Goal: Task Accomplishment & Management: Complete application form

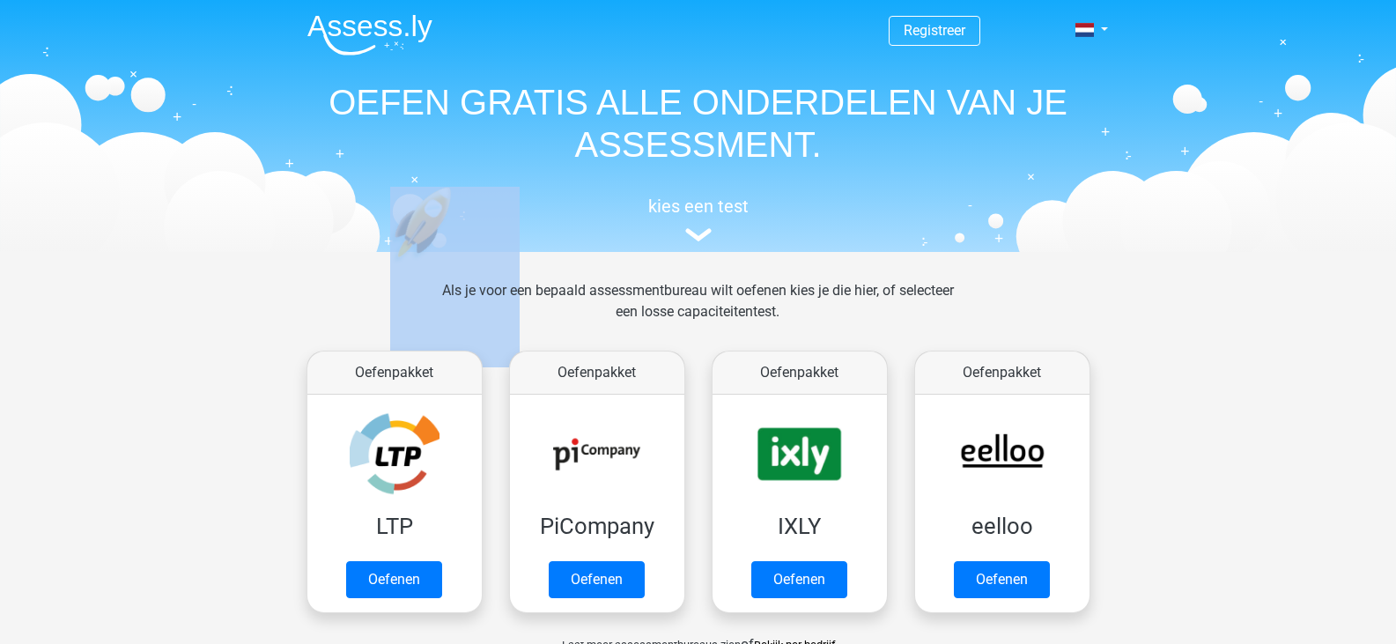
drag, startPoint x: 1393, startPoint y: 153, endPoint x: 1408, endPoint y: 192, distance: 41.5
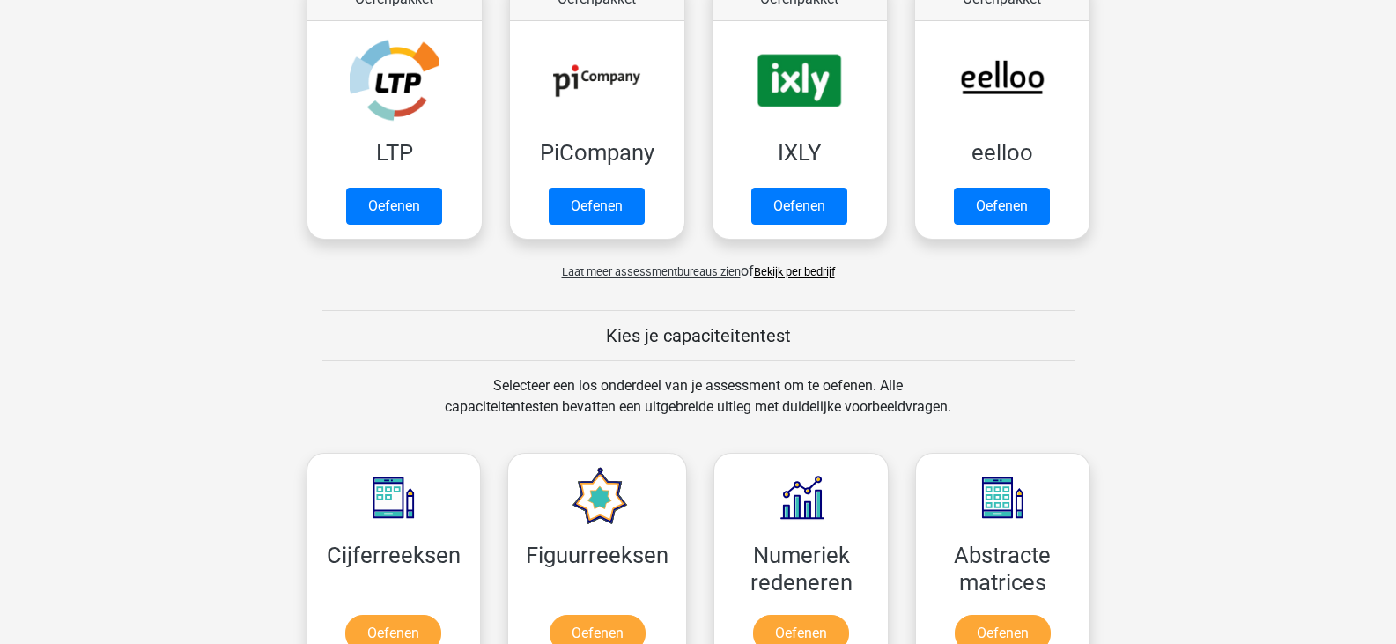
scroll to position [342, 0]
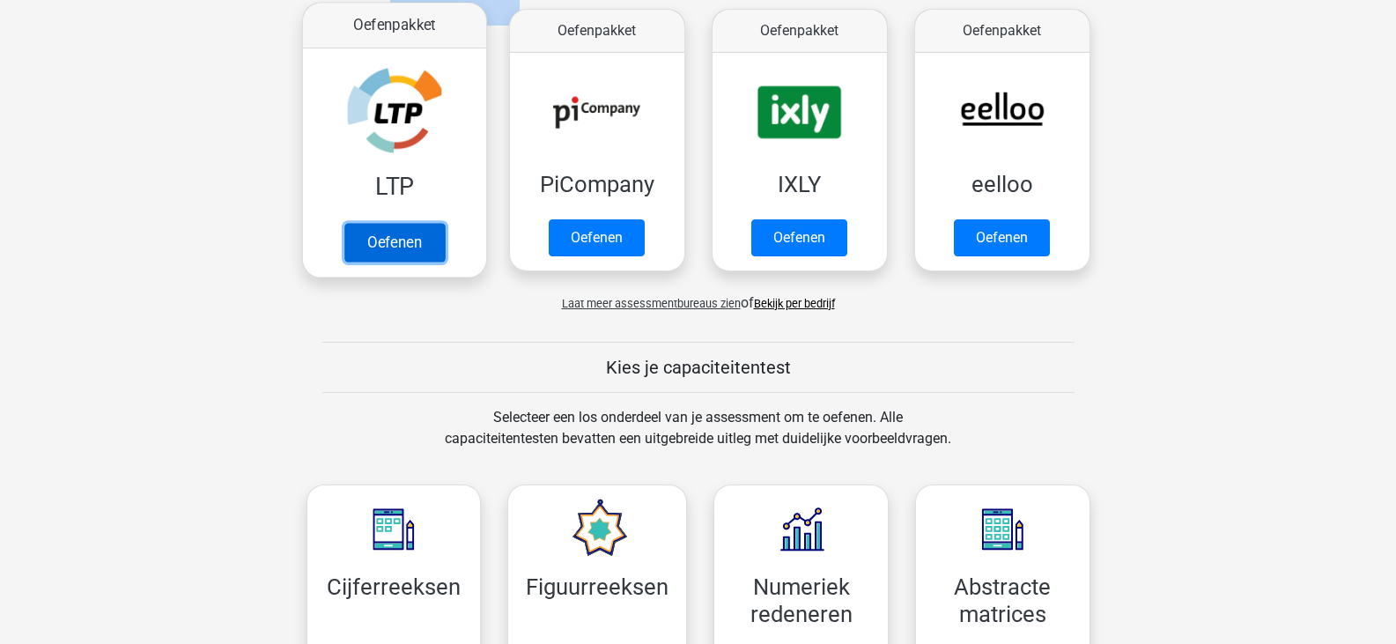
click at [407, 236] on link "Oefenen" at bounding box center [393, 242] width 100 height 39
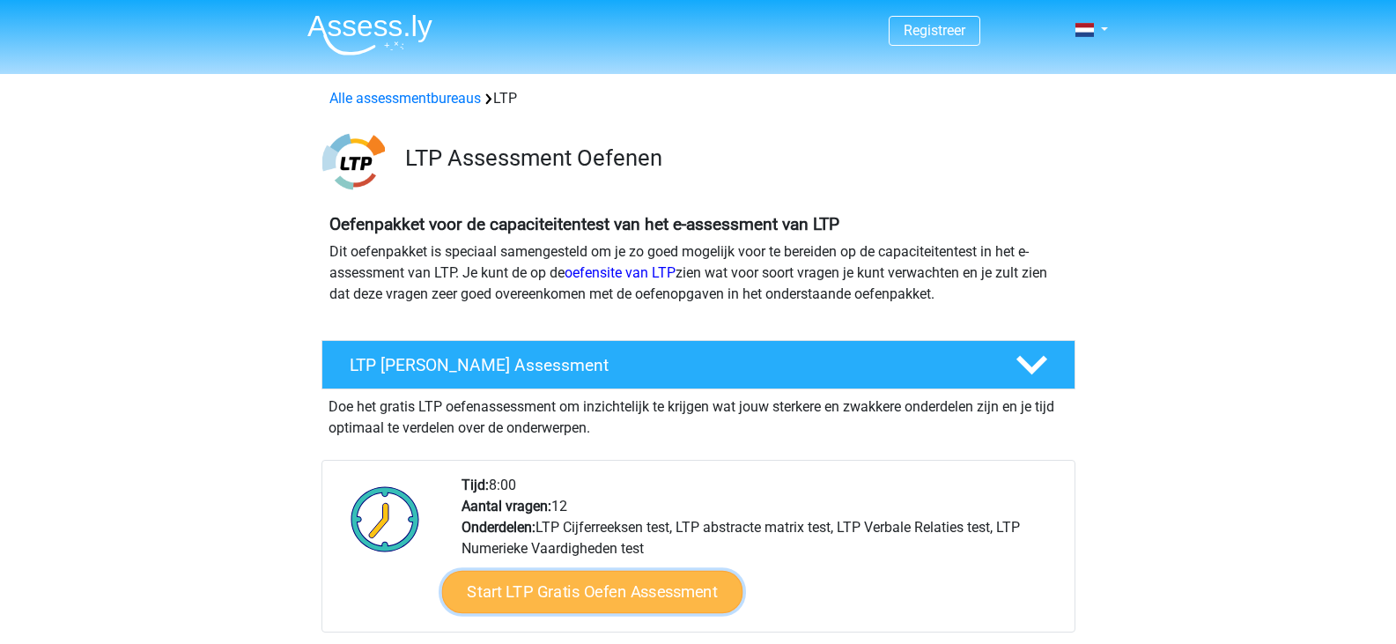
click at [551, 599] on link "Start LTP Gratis Oefen Assessment" at bounding box center [591, 592] width 301 height 42
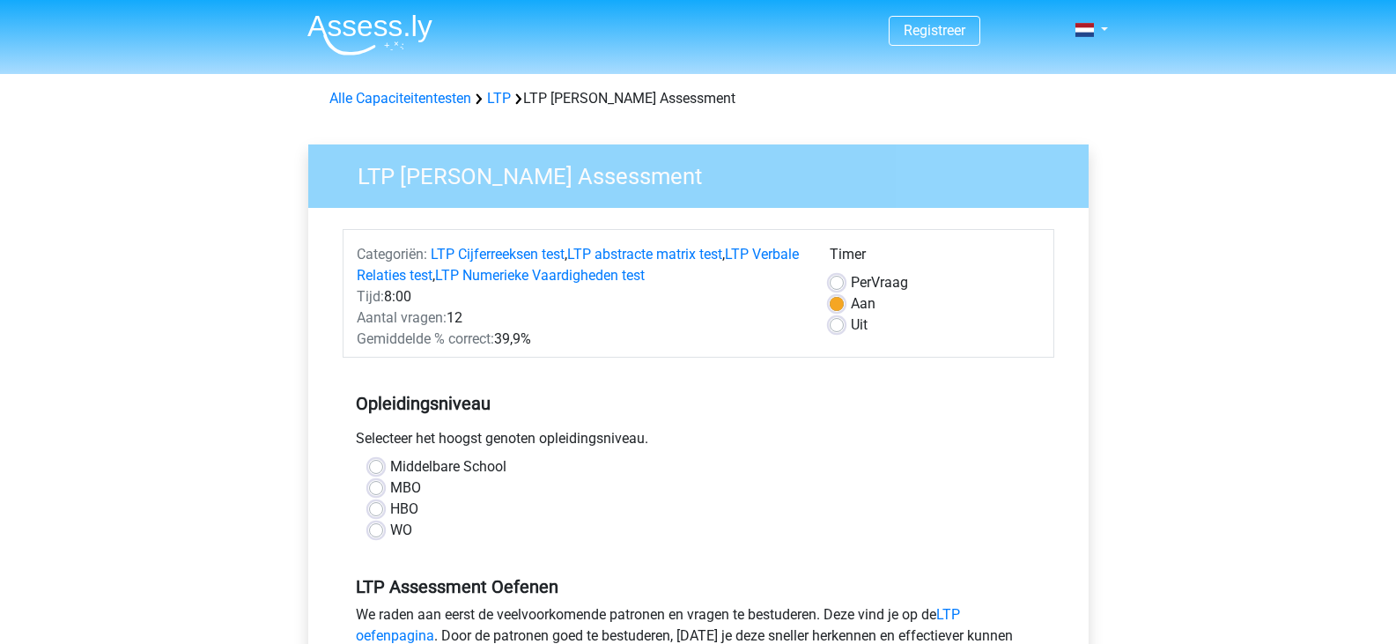
click at [390, 504] on label "HBO" at bounding box center [404, 508] width 28 height 21
click at [376, 504] on input "HBO" at bounding box center [376, 507] width 14 height 18
radio input "true"
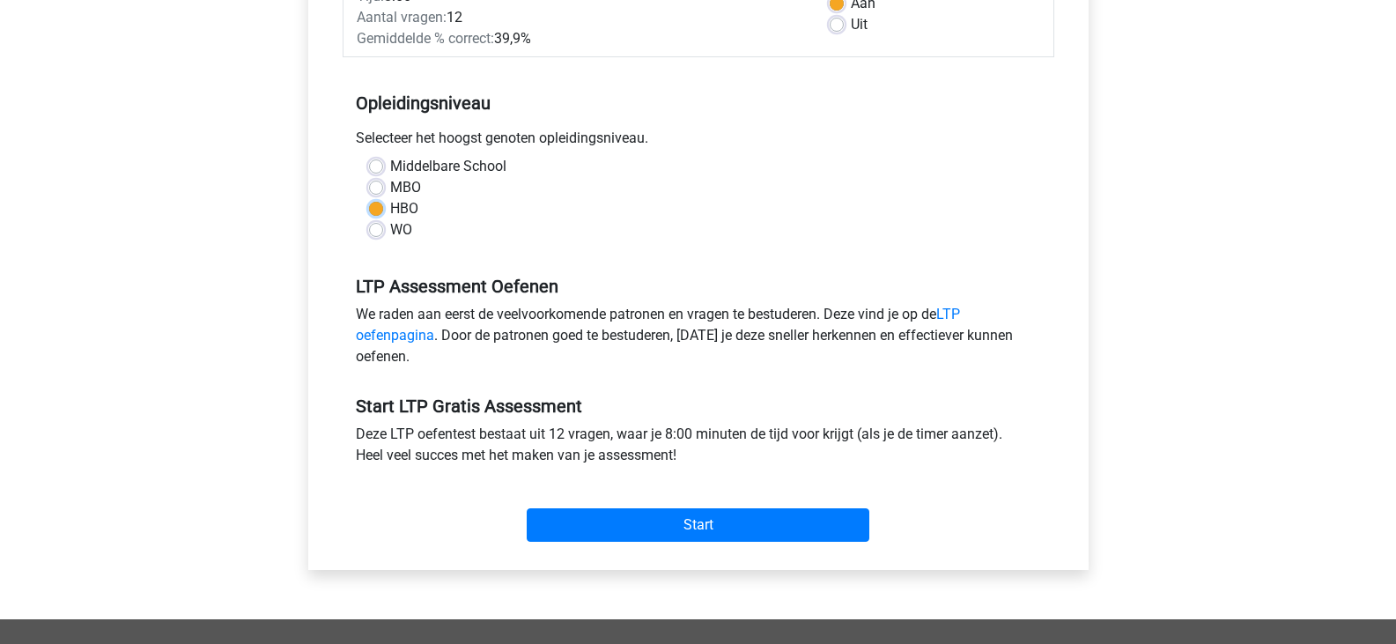
scroll to position [305, 0]
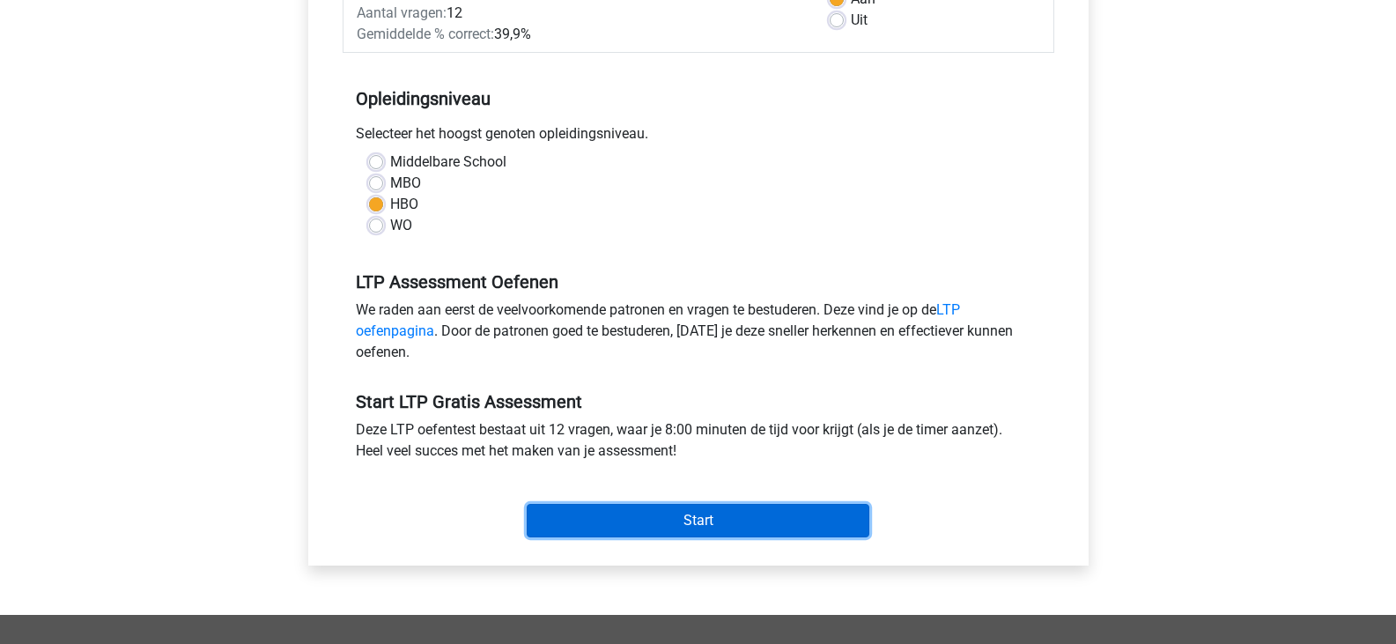
click at [751, 521] on input "Start" at bounding box center [698, 520] width 342 height 33
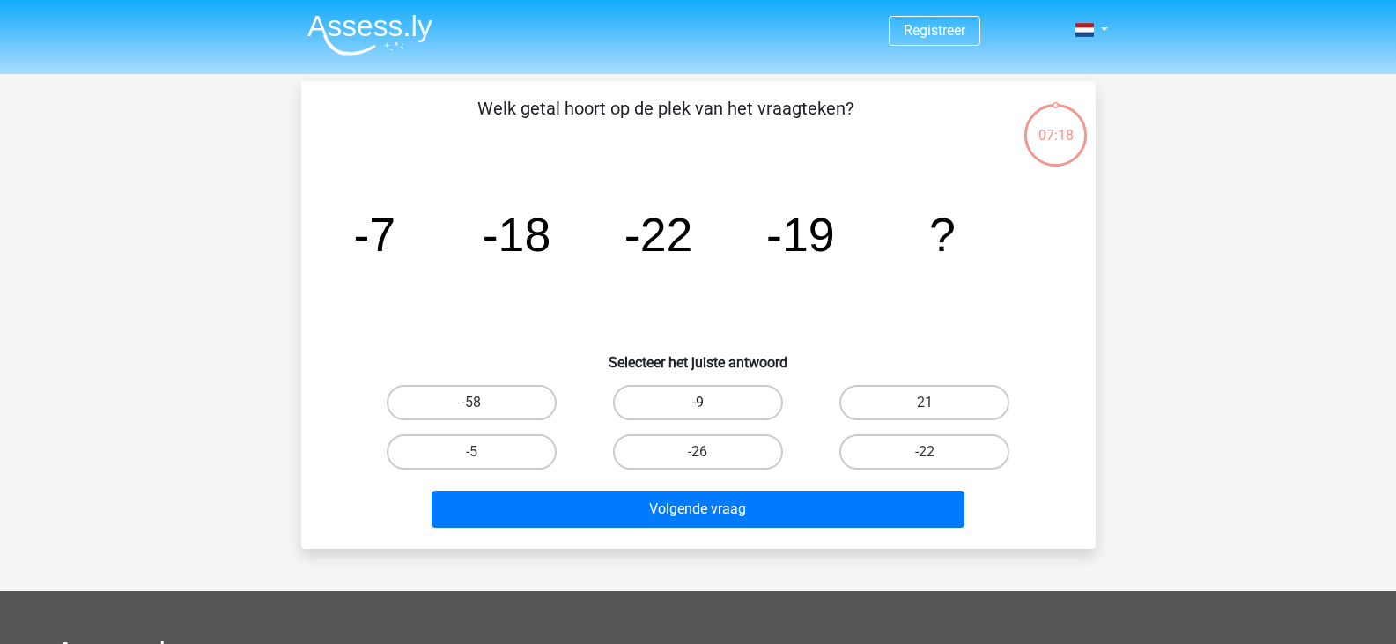
click at [680, 410] on label "-9" at bounding box center [698, 402] width 170 height 35
click at [697, 410] on input "-9" at bounding box center [702, 407] width 11 height 11
radio input "true"
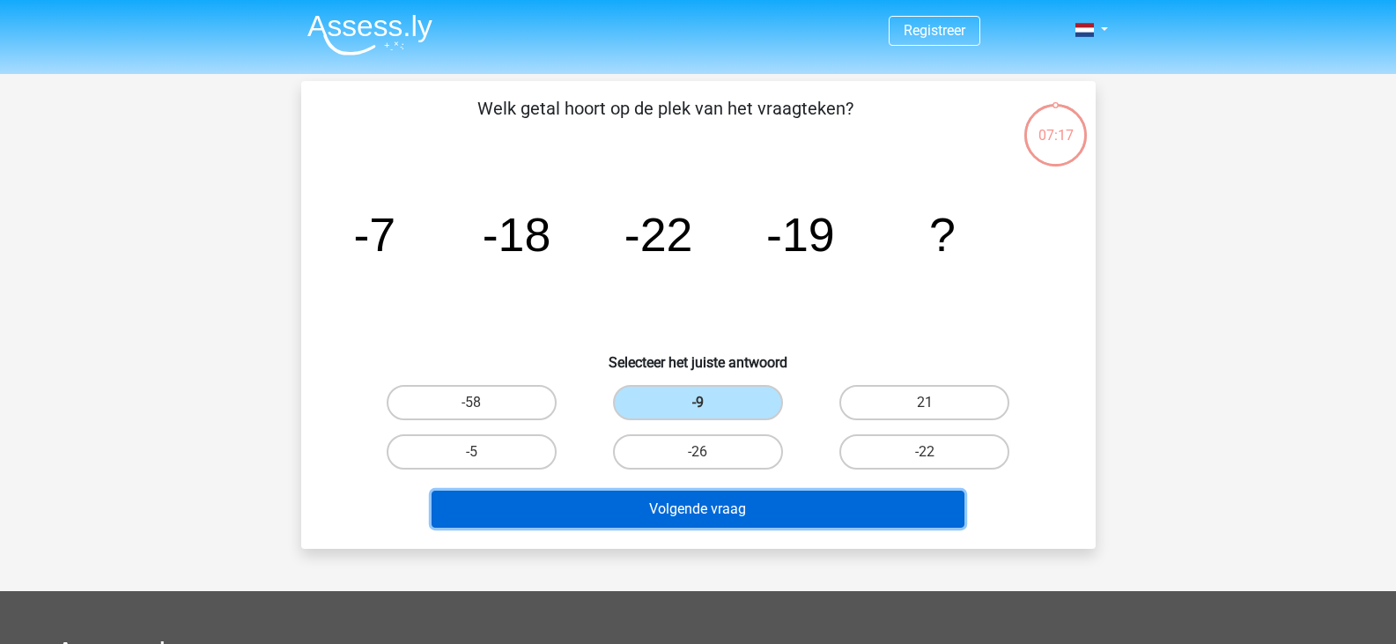
click at [681, 501] on button "Volgende vraag" at bounding box center [697, 508] width 533 height 37
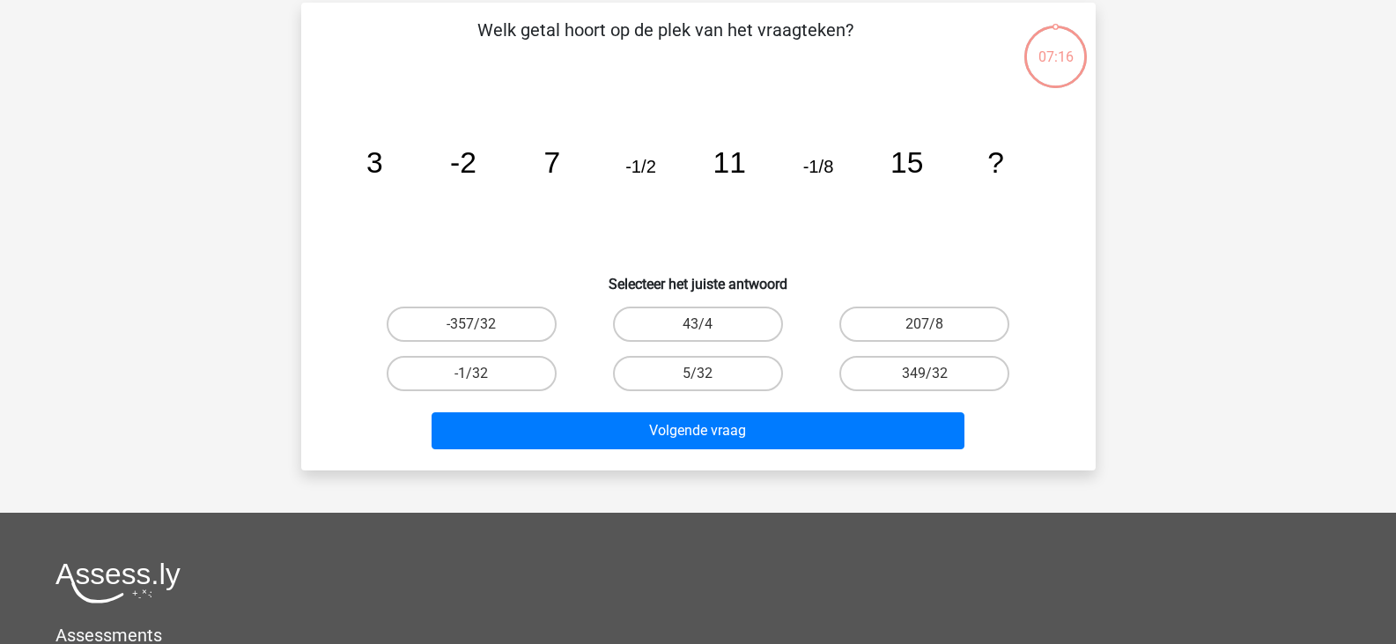
scroll to position [81, 0]
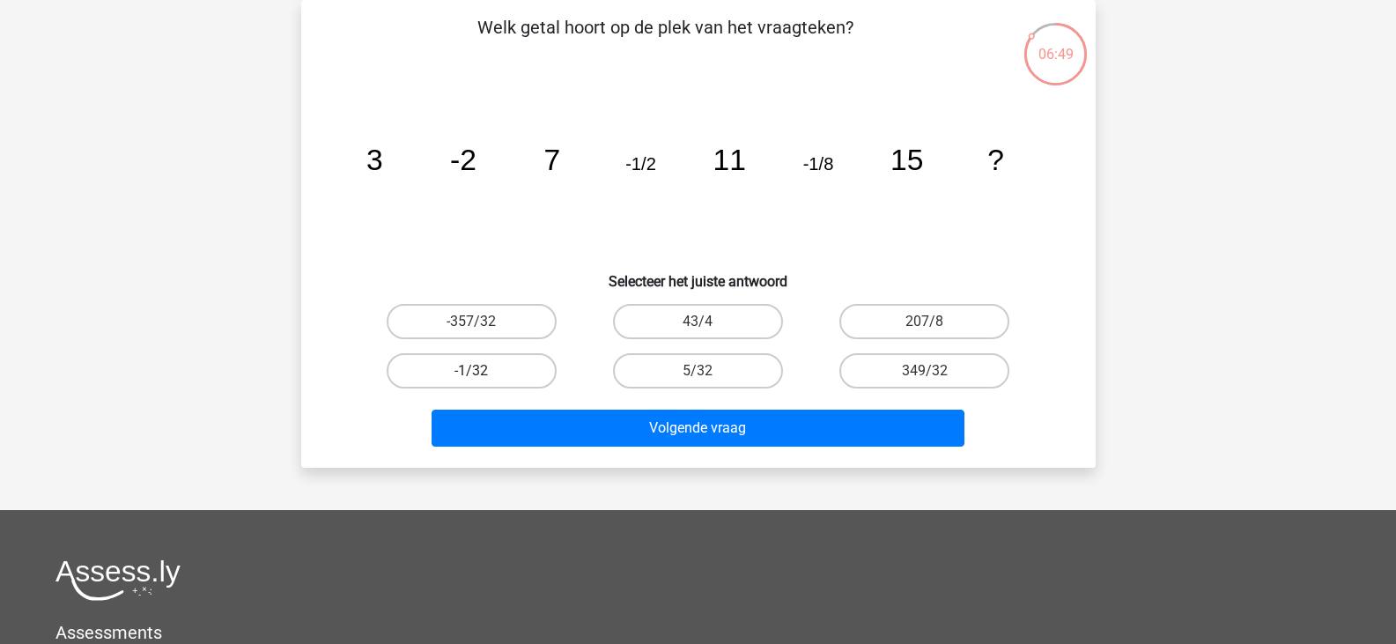
click at [494, 366] on label "-1/32" at bounding box center [472, 370] width 170 height 35
click at [482, 371] on input "-1/32" at bounding box center [476, 376] width 11 height 11
radio input "true"
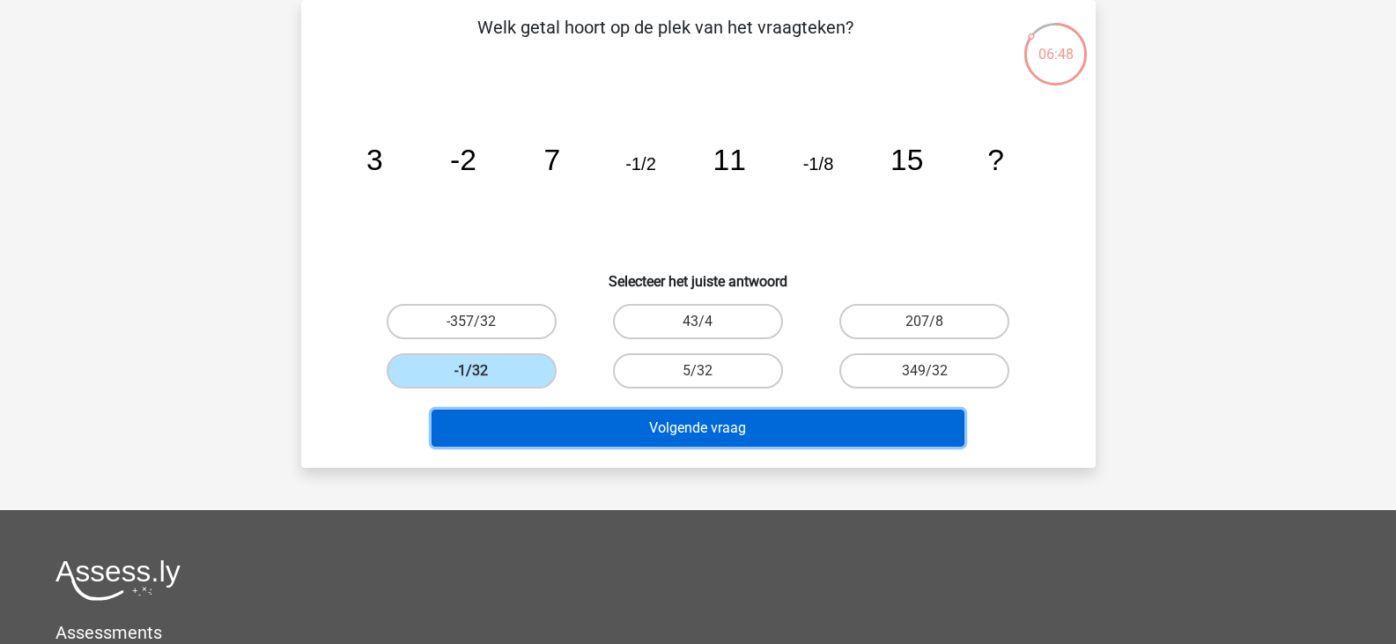
click at [613, 431] on button "Volgende vraag" at bounding box center [697, 427] width 533 height 37
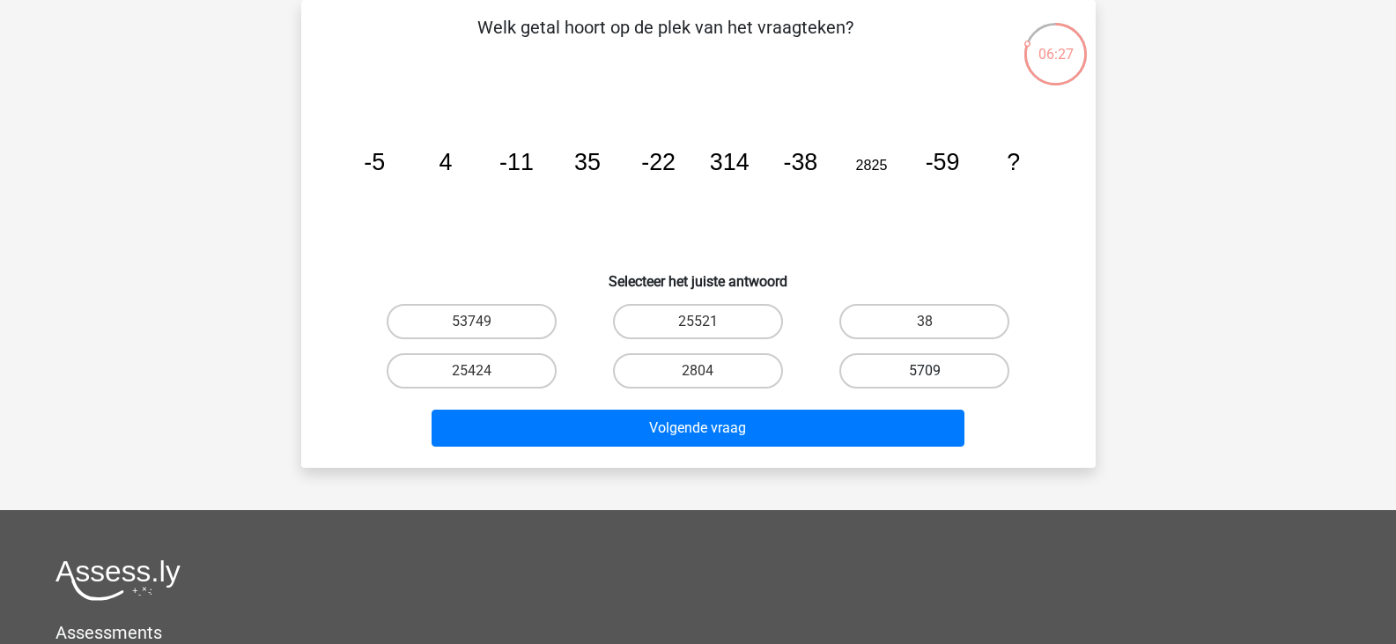
click at [910, 368] on label "5709" at bounding box center [924, 370] width 170 height 35
click at [924, 371] on input "5709" at bounding box center [929, 376] width 11 height 11
radio input "true"
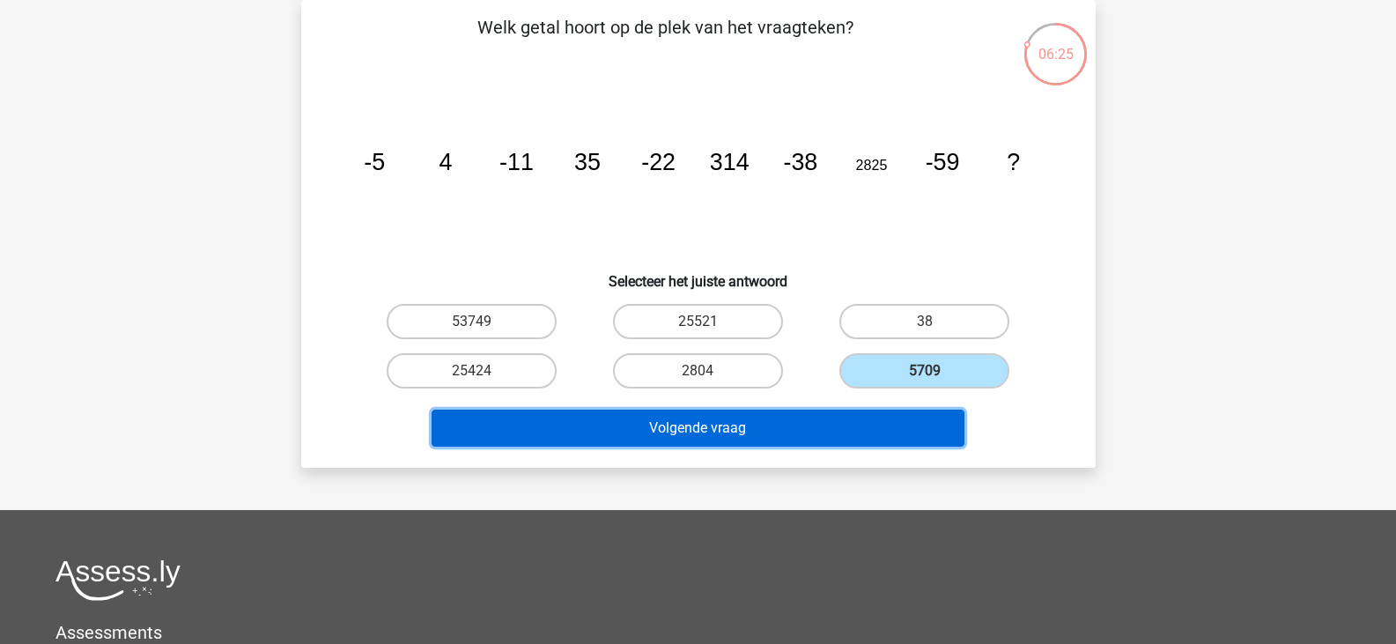
click at [758, 430] on button "Volgende vraag" at bounding box center [697, 427] width 533 height 37
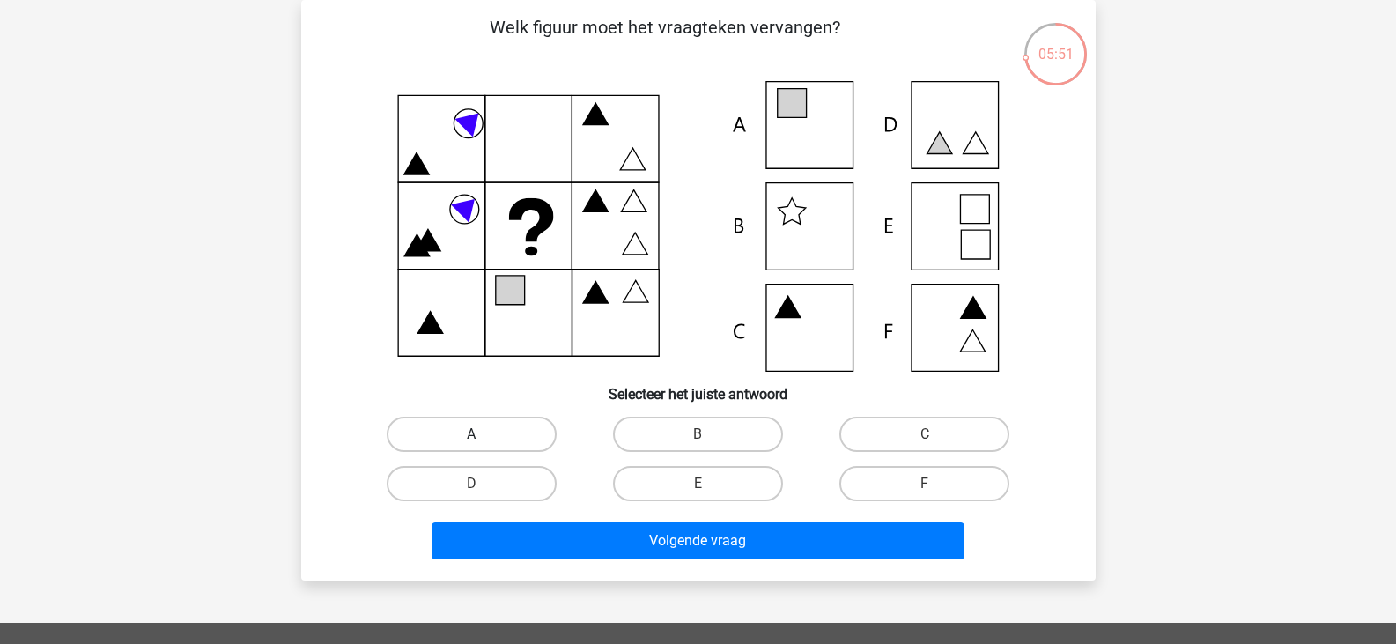
click at [469, 423] on label "A" at bounding box center [472, 433] width 170 height 35
click at [471, 434] on input "A" at bounding box center [476, 439] width 11 height 11
radio input "true"
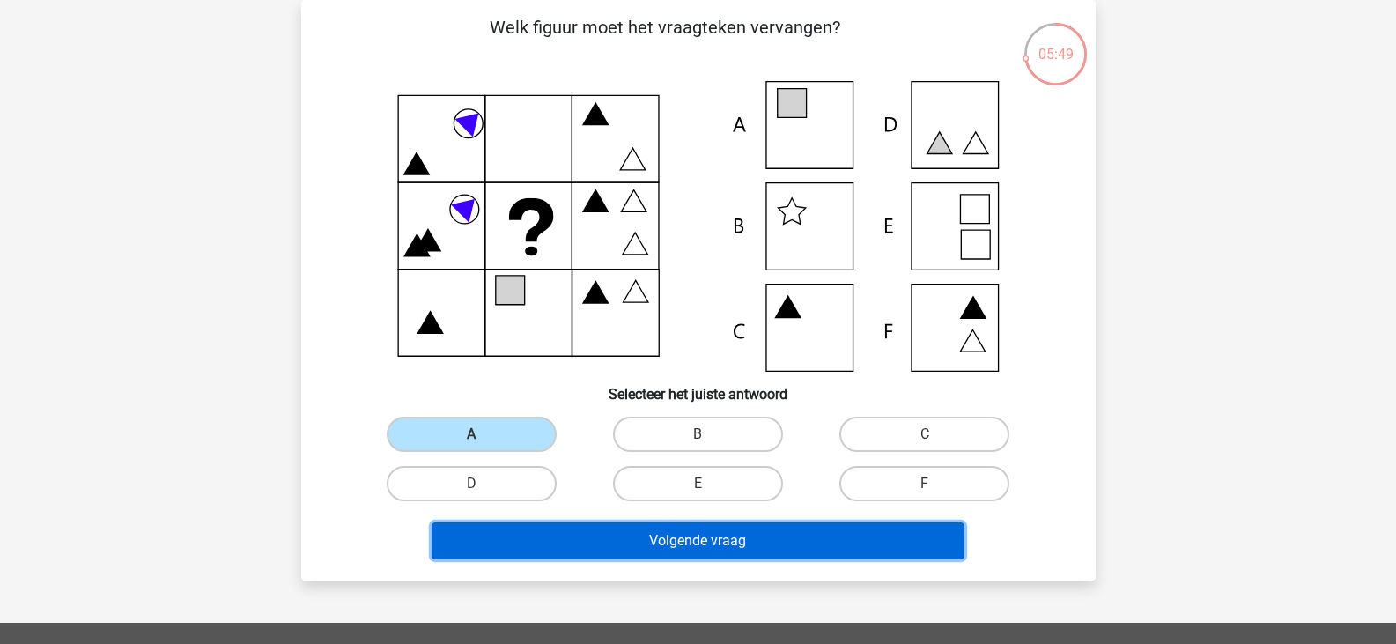
click at [652, 546] on button "Volgende vraag" at bounding box center [697, 540] width 533 height 37
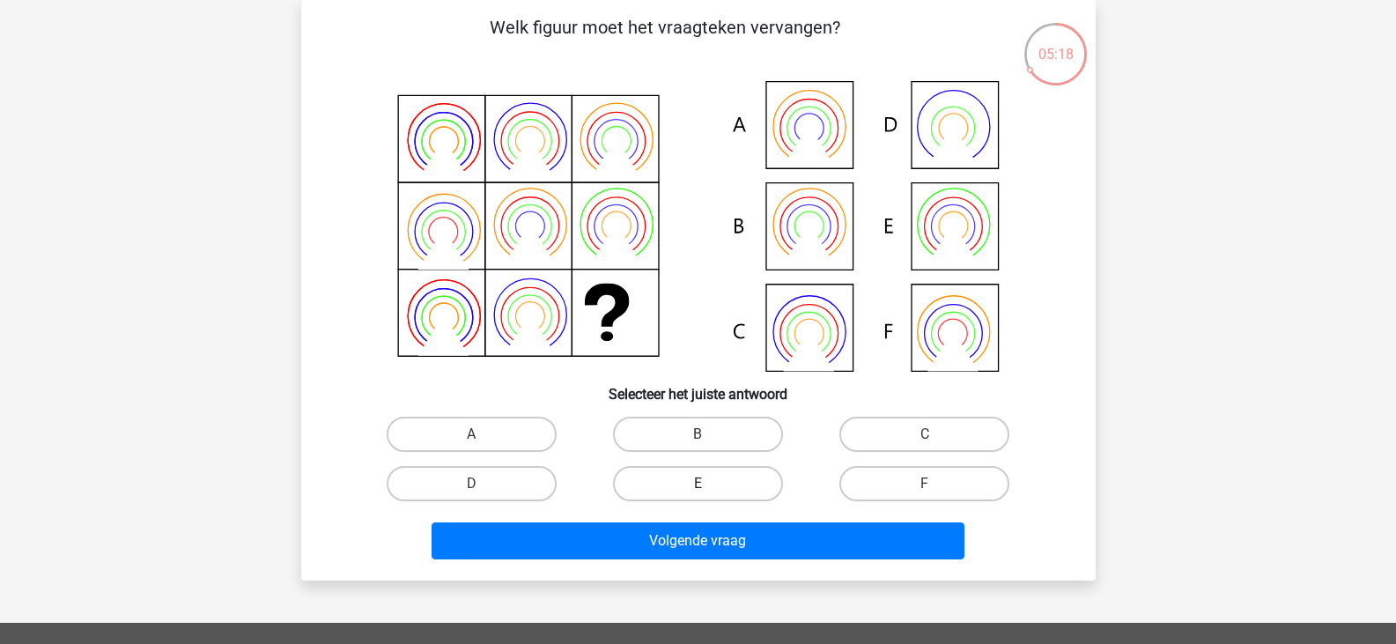
click at [721, 491] on label "E" at bounding box center [698, 483] width 170 height 35
click at [709, 491] on input "E" at bounding box center [702, 488] width 11 height 11
radio input "true"
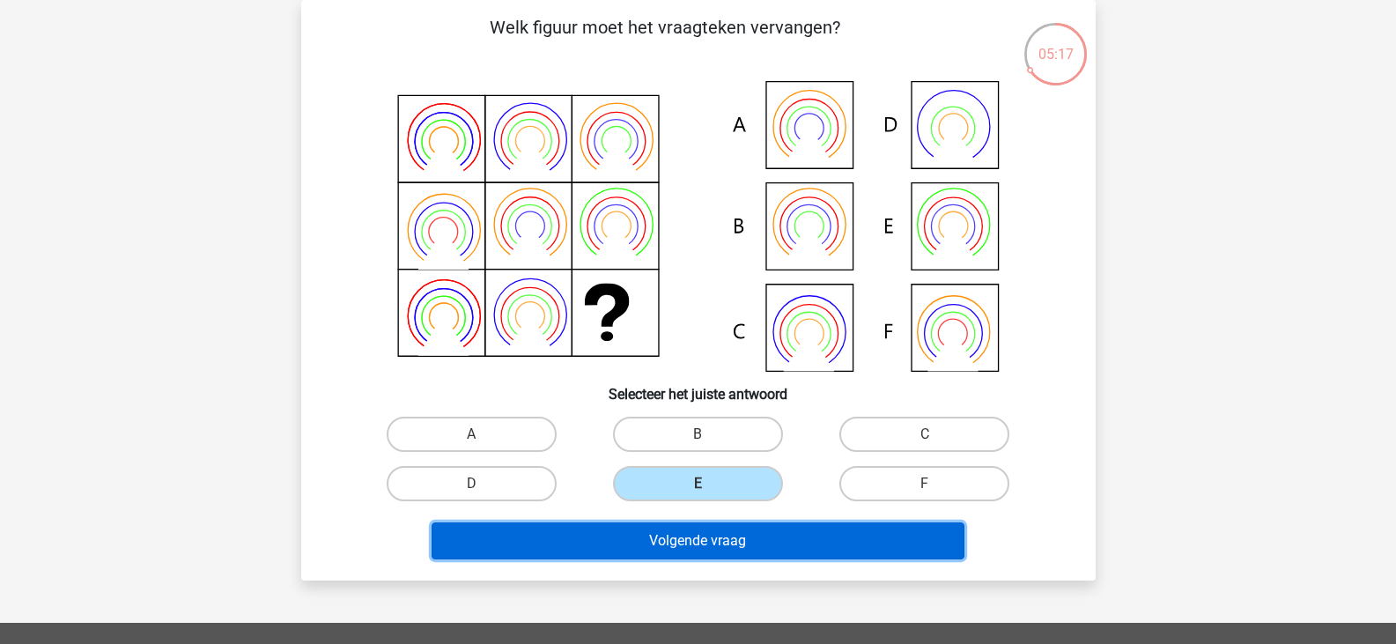
click at [721, 543] on button "Volgende vraag" at bounding box center [697, 540] width 533 height 37
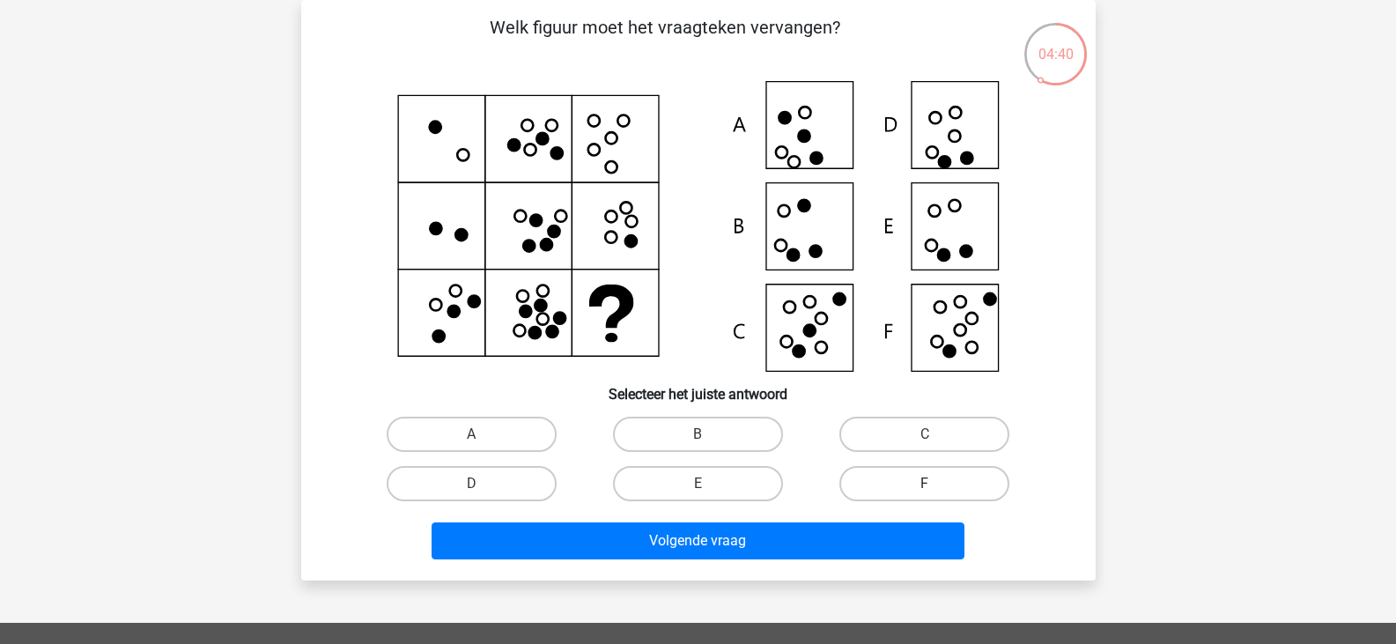
click at [917, 475] on label "F" at bounding box center [924, 483] width 170 height 35
click at [924, 483] on input "F" at bounding box center [929, 488] width 11 height 11
radio input "true"
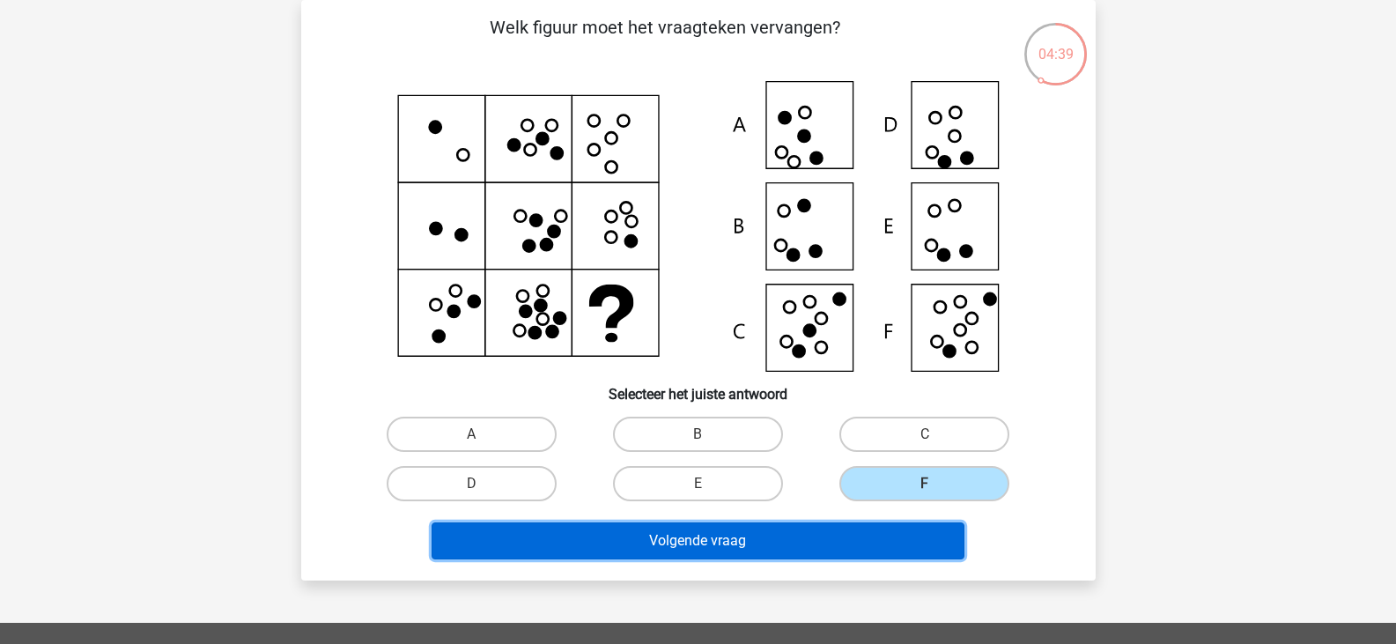
click at [806, 534] on button "Volgende vraag" at bounding box center [697, 540] width 533 height 37
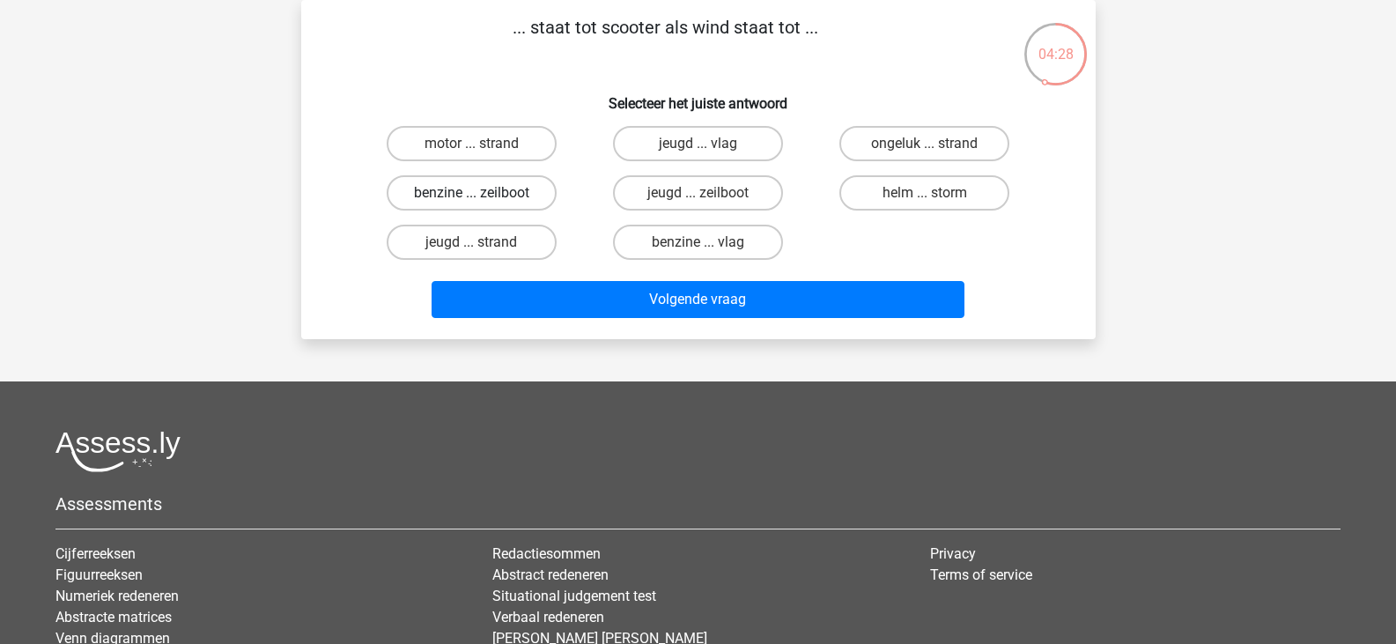
click at [478, 188] on label "benzine ... zeilboot" at bounding box center [472, 192] width 170 height 35
click at [478, 193] on input "benzine ... zeilboot" at bounding box center [476, 198] width 11 height 11
radio input "true"
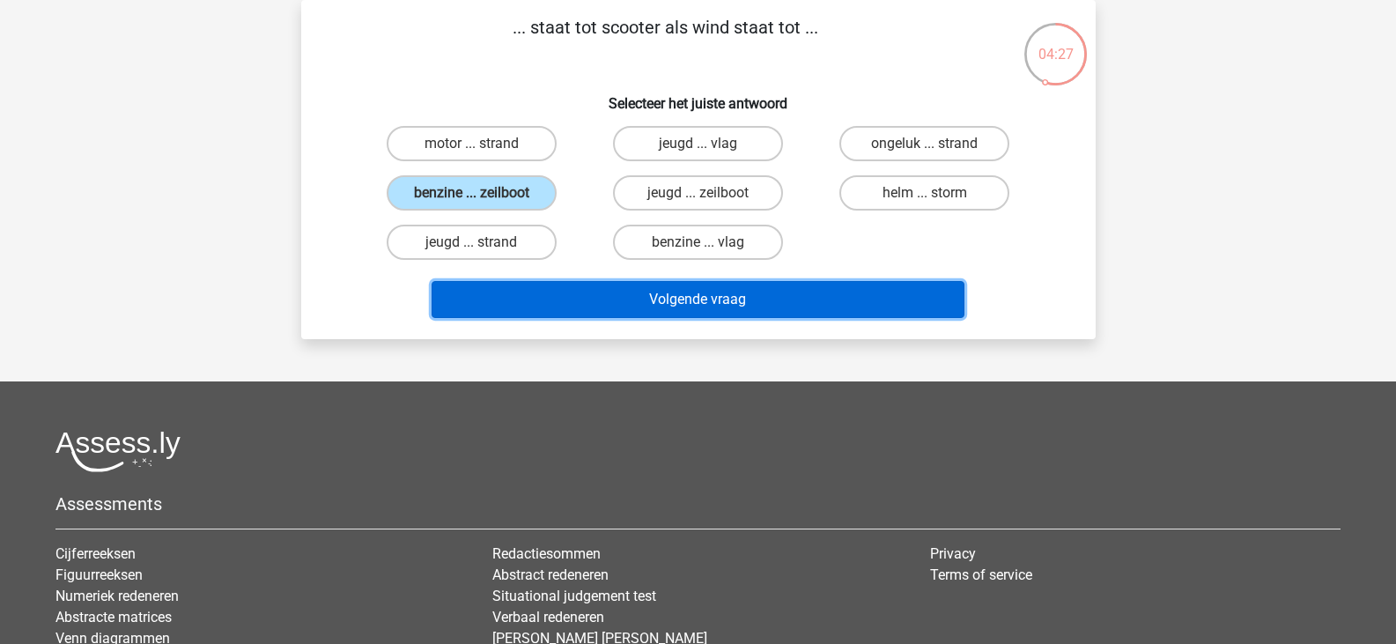
click at [588, 299] on button "Volgende vraag" at bounding box center [697, 299] width 533 height 37
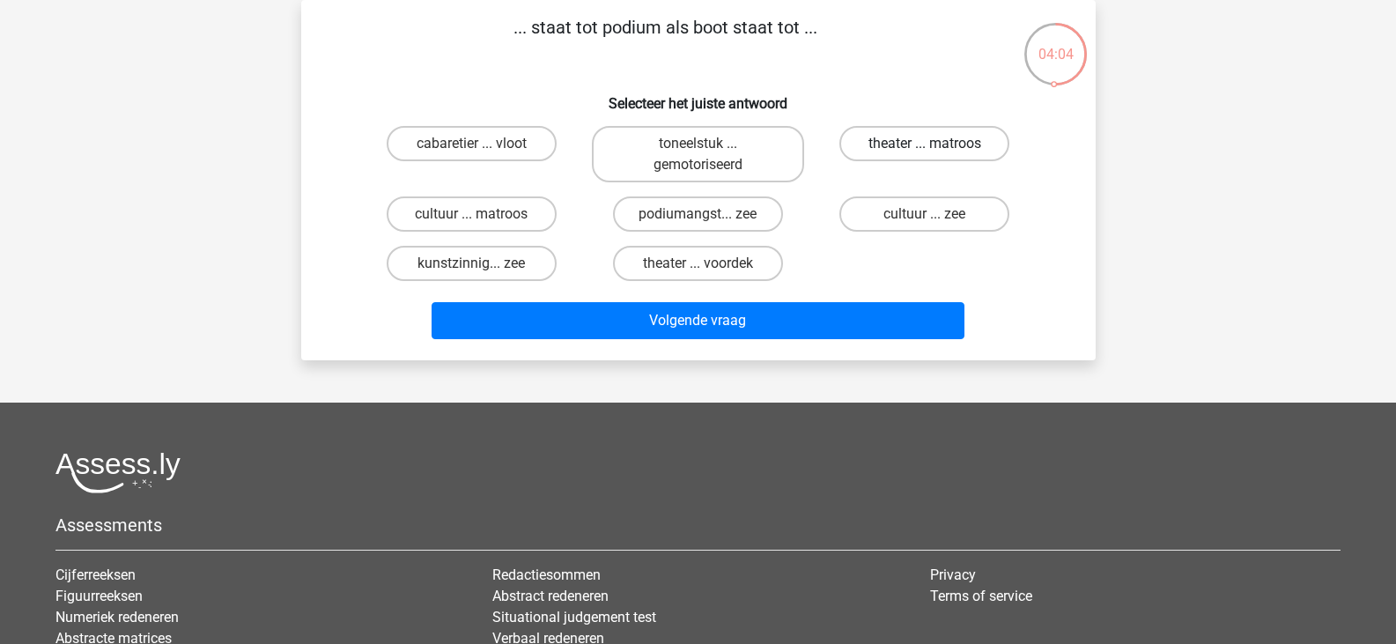
click at [894, 141] on label "theater ... matroos" at bounding box center [924, 143] width 170 height 35
click at [924, 144] on input "theater ... matroos" at bounding box center [929, 149] width 11 height 11
radio input "true"
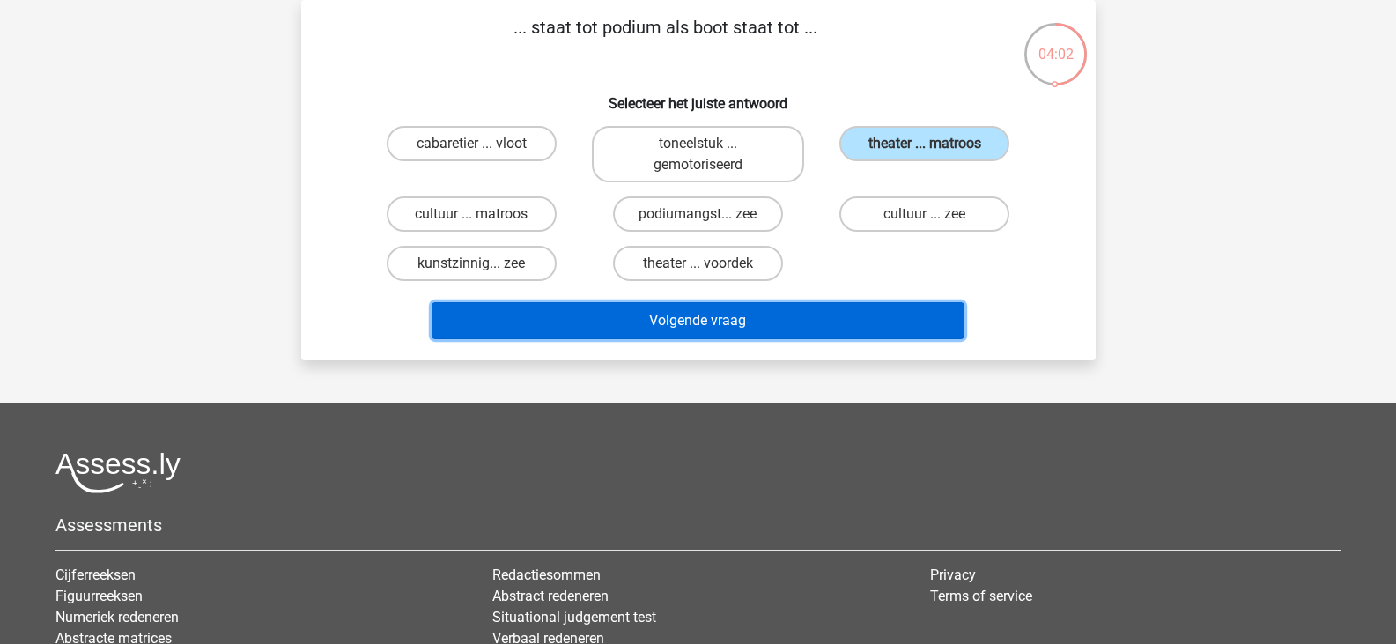
click at [714, 324] on button "Volgende vraag" at bounding box center [697, 320] width 533 height 37
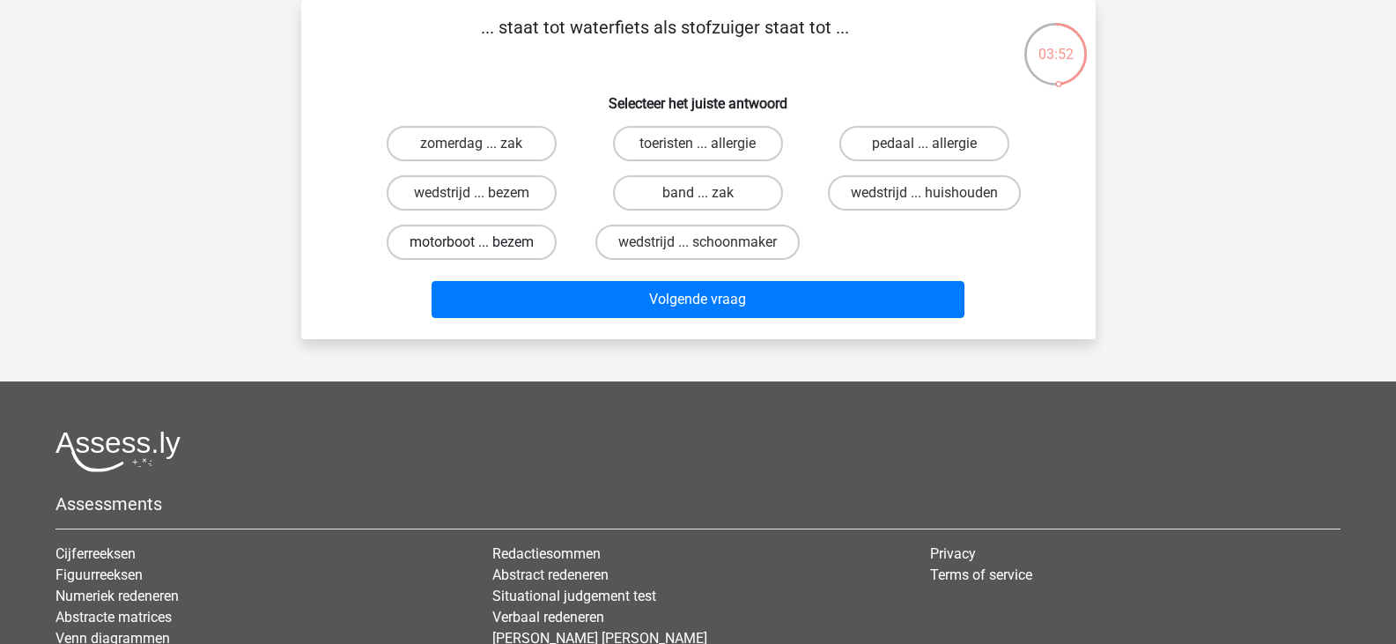
click at [451, 238] on label "motorboot ... bezem" at bounding box center [472, 242] width 170 height 35
click at [471, 242] on input "motorboot ... bezem" at bounding box center [476, 247] width 11 height 11
radio input "true"
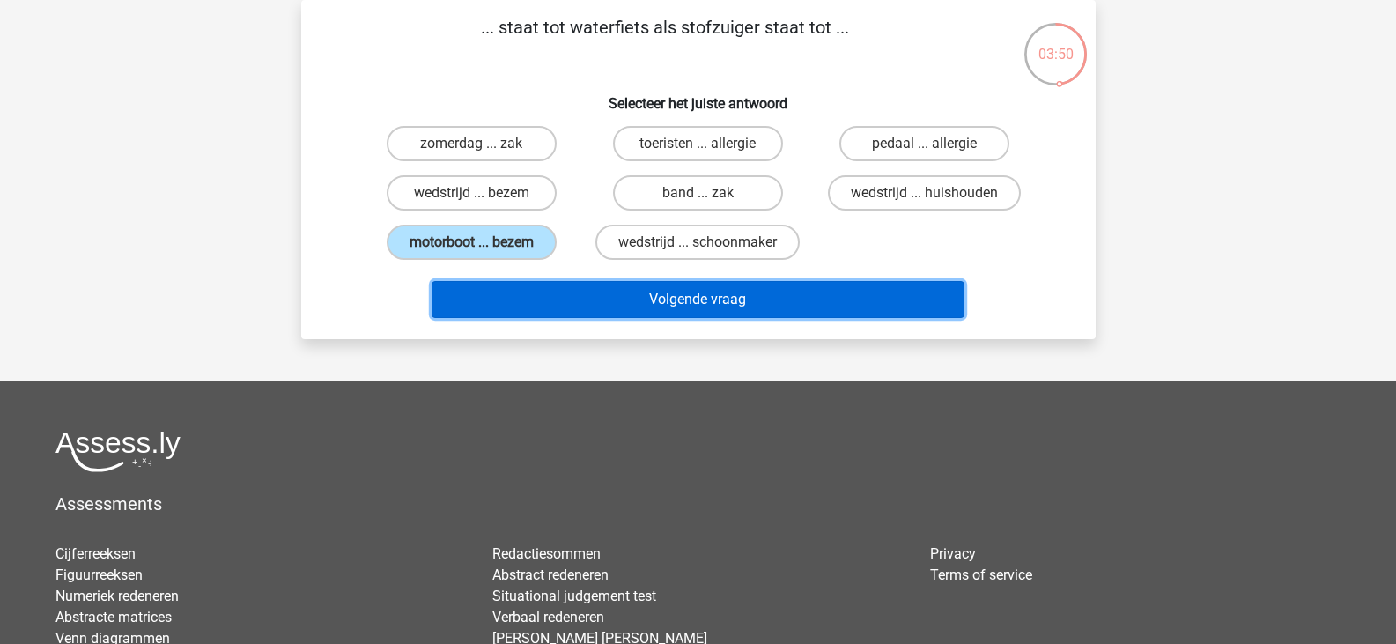
click at [608, 301] on button "Volgende vraag" at bounding box center [697, 299] width 533 height 37
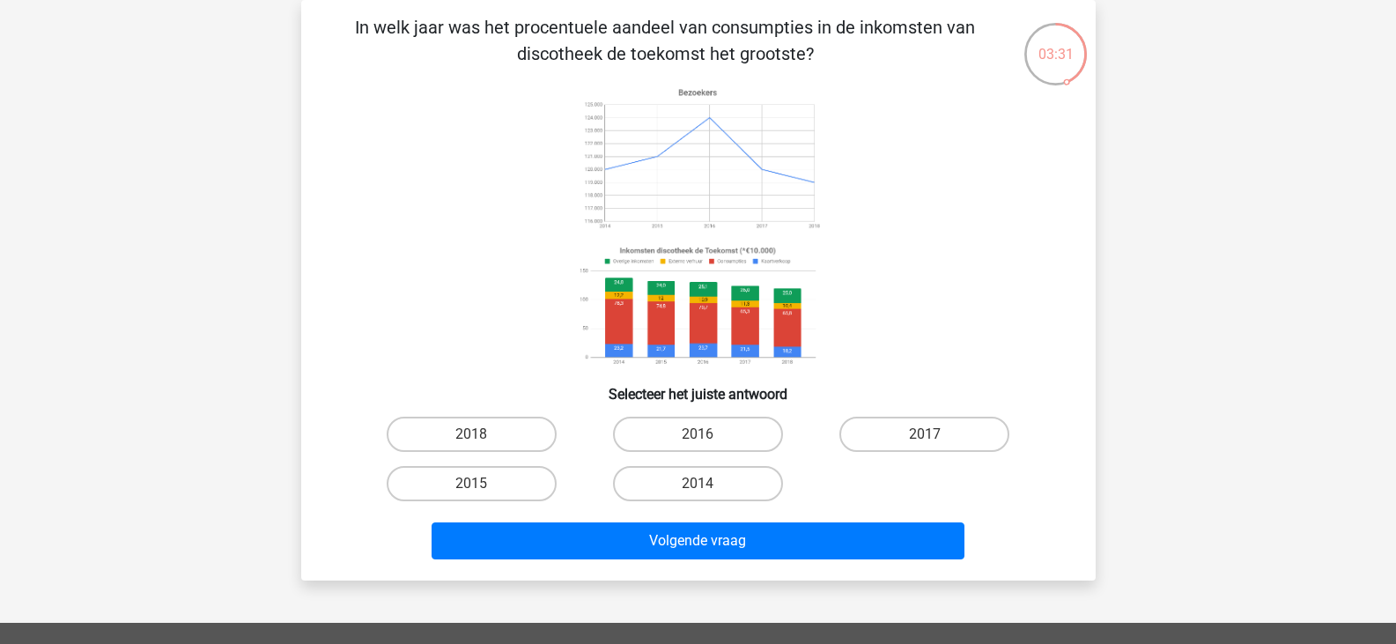
drag, startPoint x: 798, startPoint y: 236, endPoint x: 783, endPoint y: 215, distance: 25.9
click at [783, 215] on image at bounding box center [696, 158] width 249 height 155
click at [722, 443] on label "2016" at bounding box center [698, 433] width 170 height 35
click at [709, 443] on input "2016" at bounding box center [702, 439] width 11 height 11
radio input "true"
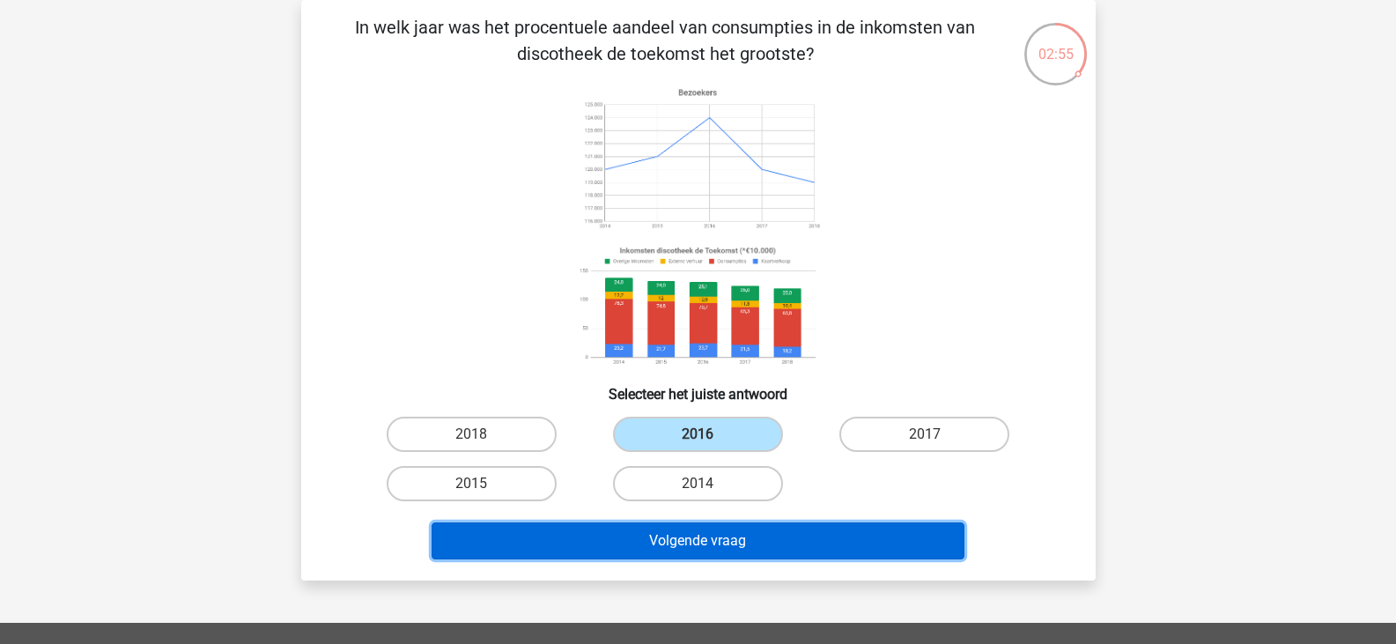
click at [718, 541] on button "Volgende vraag" at bounding box center [697, 540] width 533 height 37
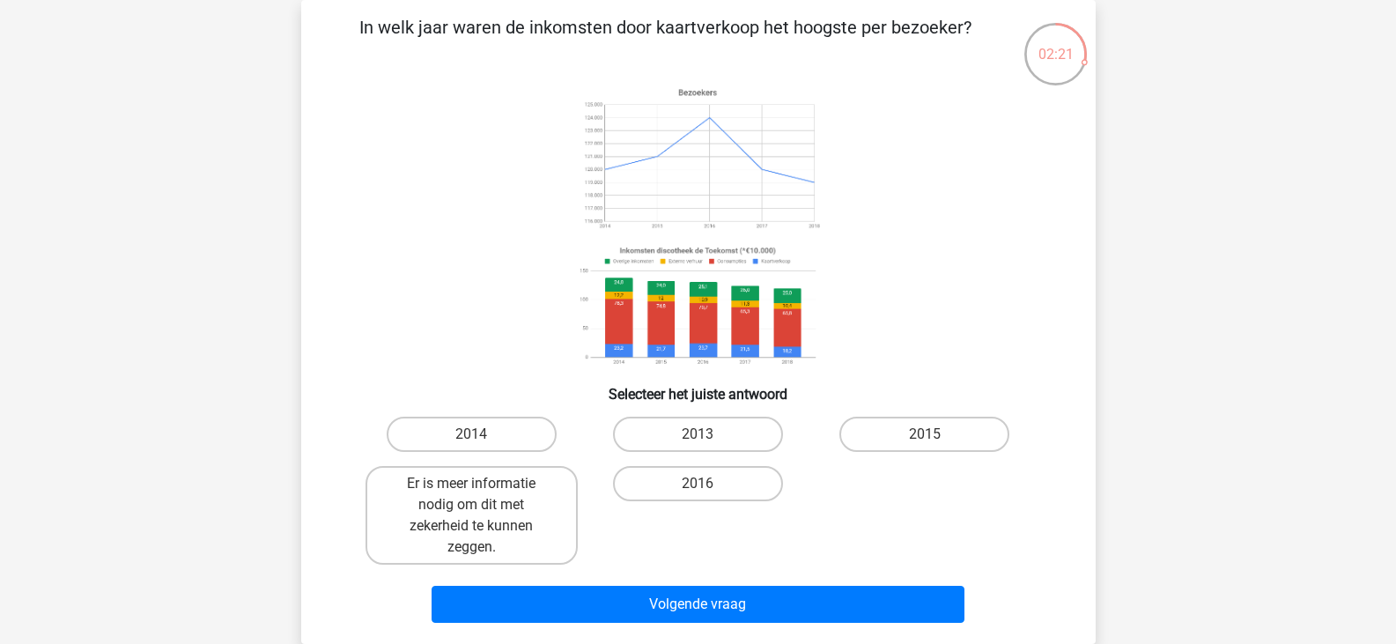
click at [703, 494] on input "2016" at bounding box center [702, 488] width 11 height 11
radio input "true"
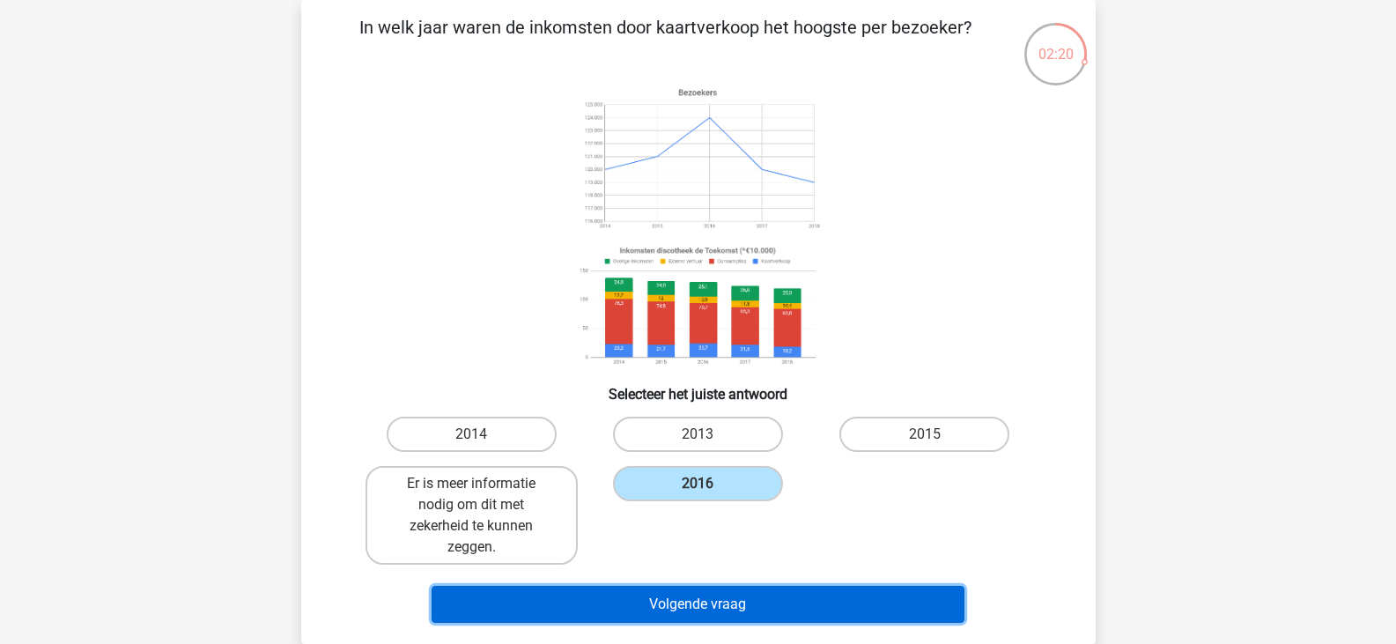
click at [692, 602] on button "Volgende vraag" at bounding box center [697, 603] width 533 height 37
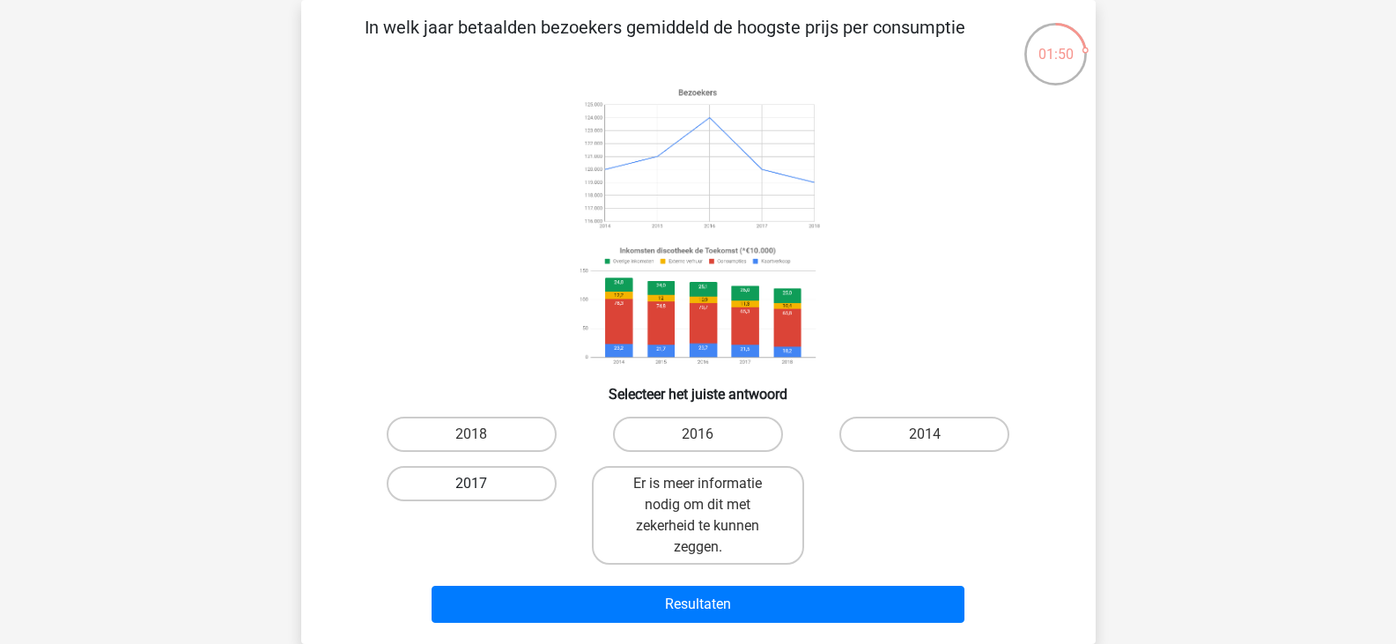
click at [489, 483] on label "2017" at bounding box center [472, 483] width 170 height 35
click at [482, 483] on input "2017" at bounding box center [476, 488] width 11 height 11
radio input "true"
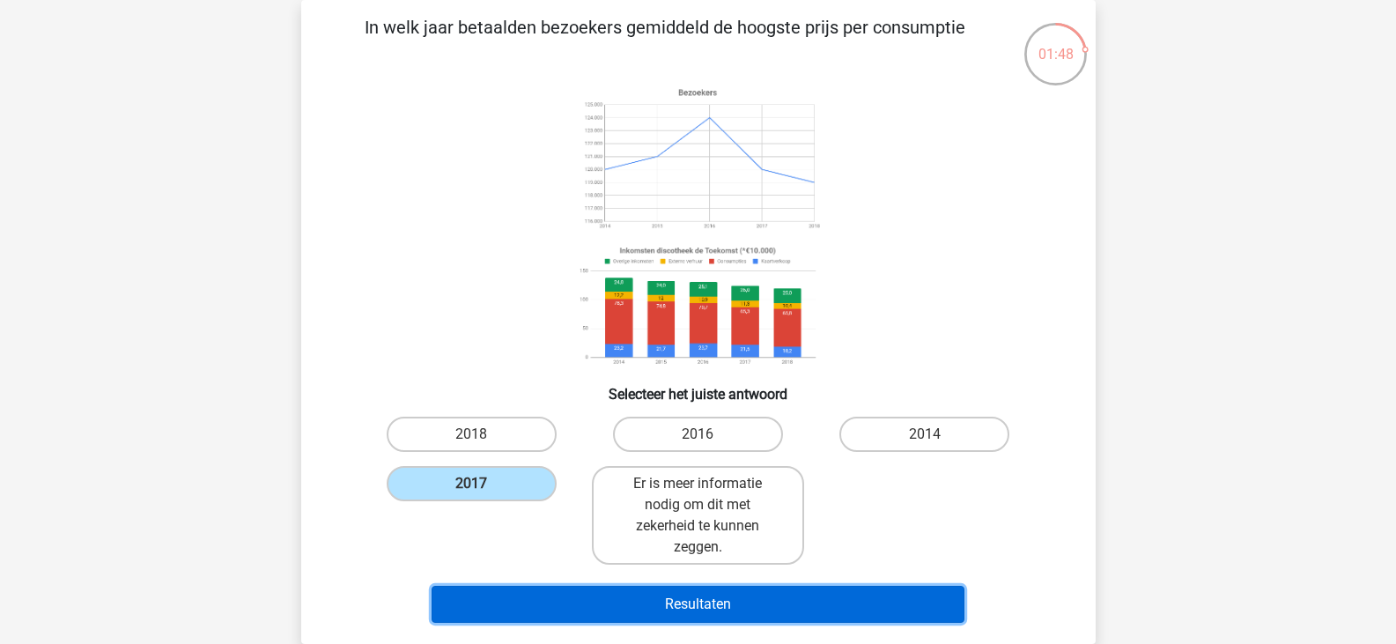
click at [594, 613] on button "Resultaten" at bounding box center [697, 603] width 533 height 37
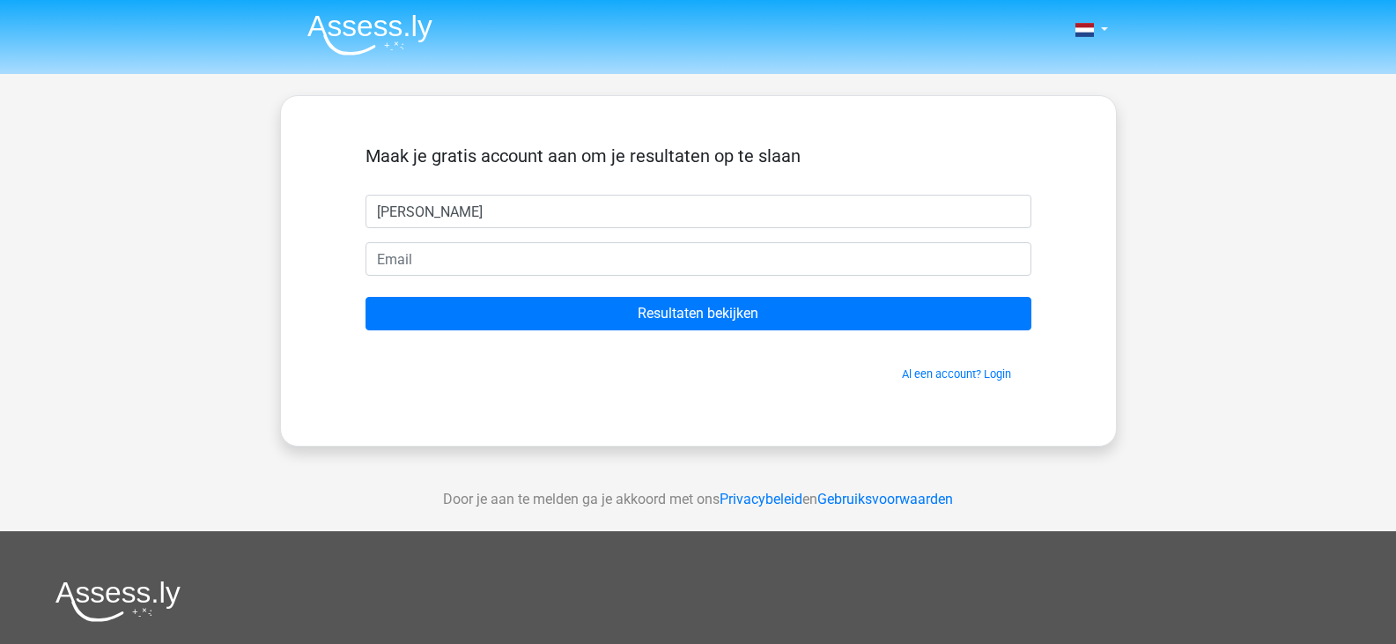
type input "[PERSON_NAME]"
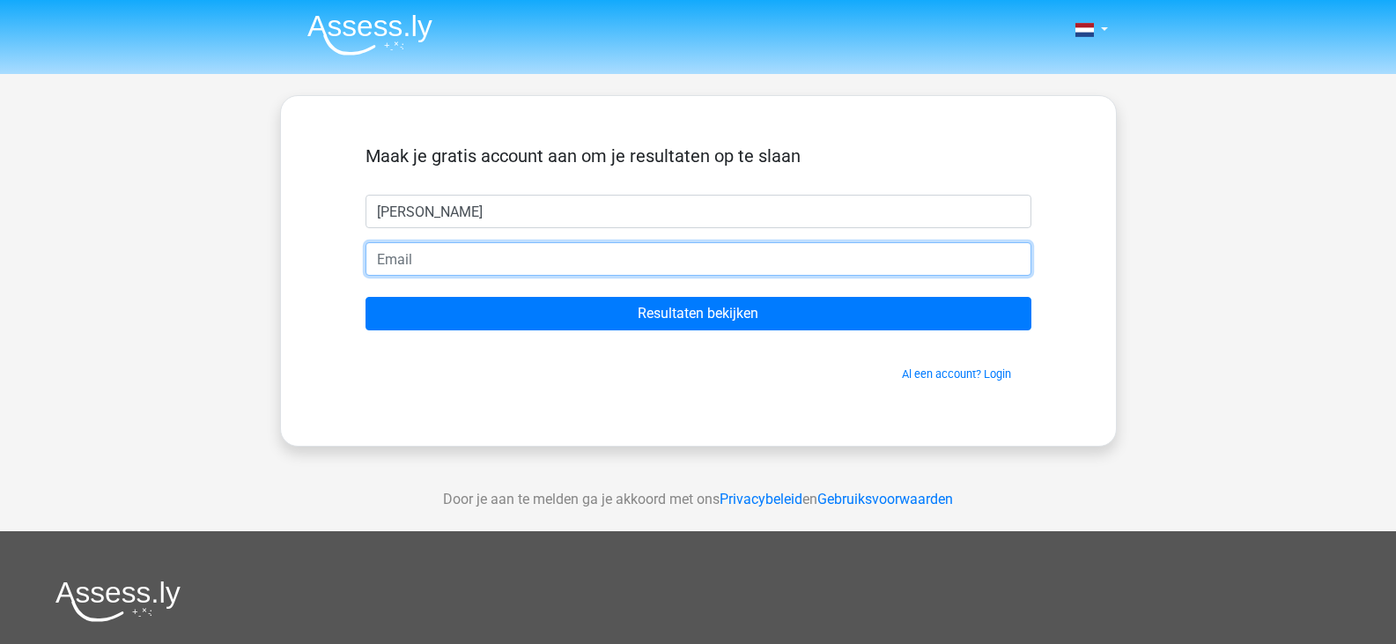
click at [396, 264] on input "email" at bounding box center [698, 258] width 666 height 33
type input "[EMAIL_ADDRESS][DOMAIN_NAME]"
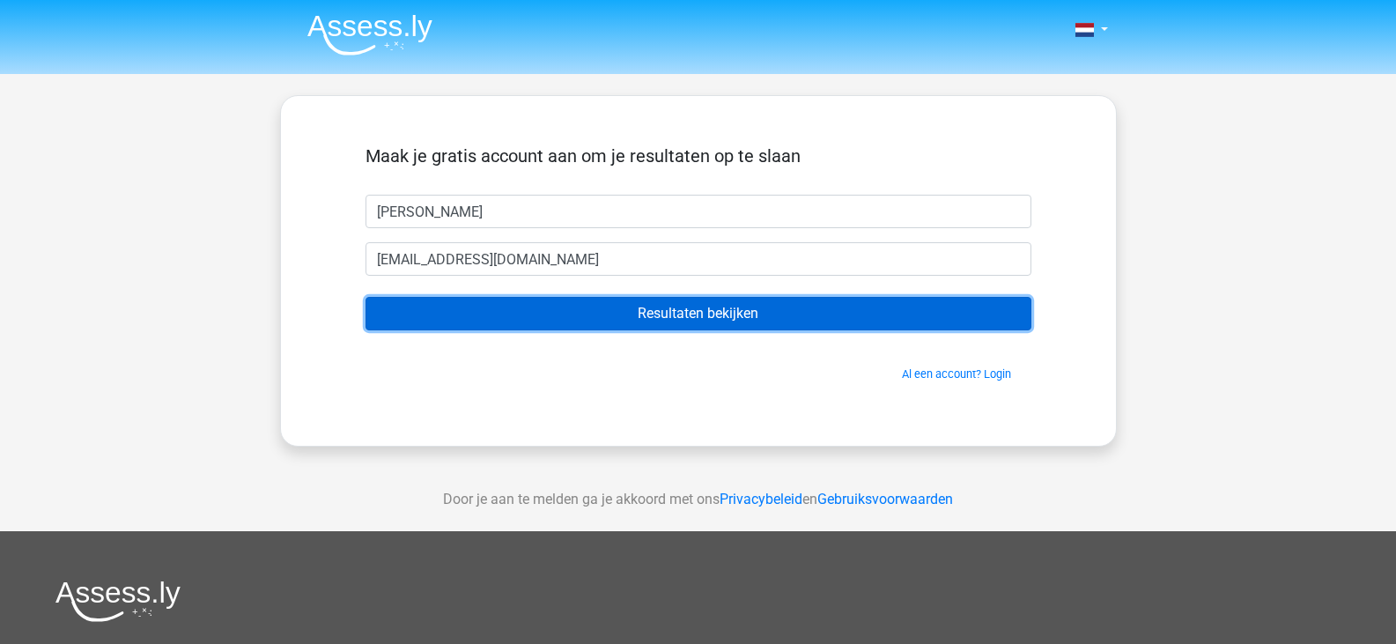
click at [593, 308] on input "Resultaten bekijken" at bounding box center [698, 313] width 666 height 33
